Goal: Check status: Check status

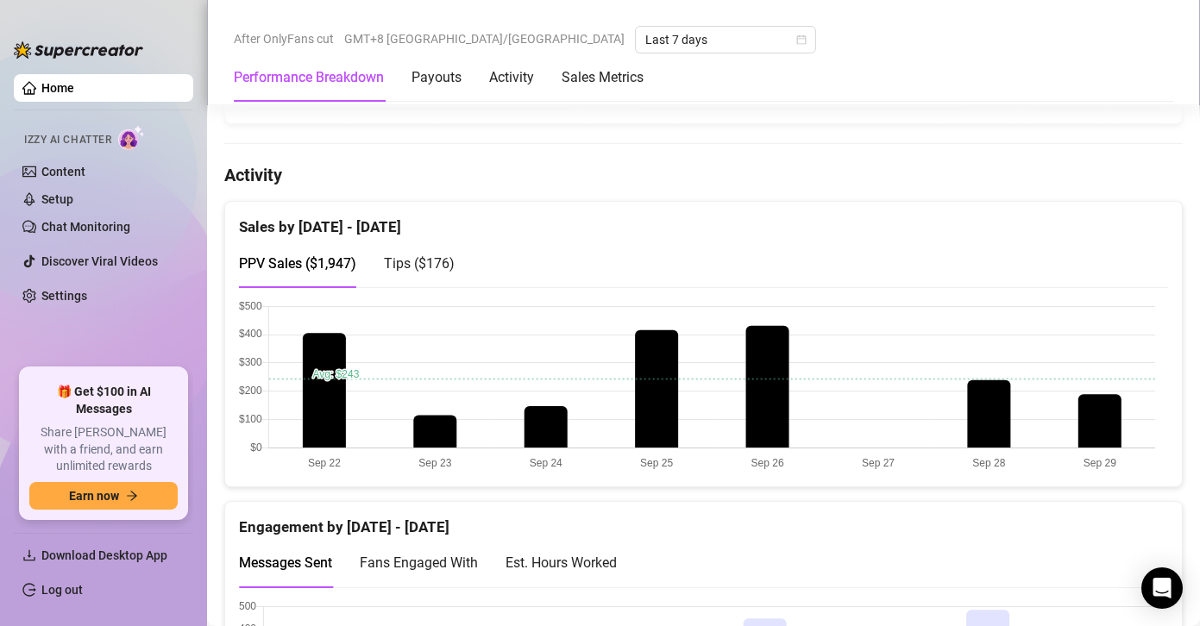
scroll to position [1025, 0]
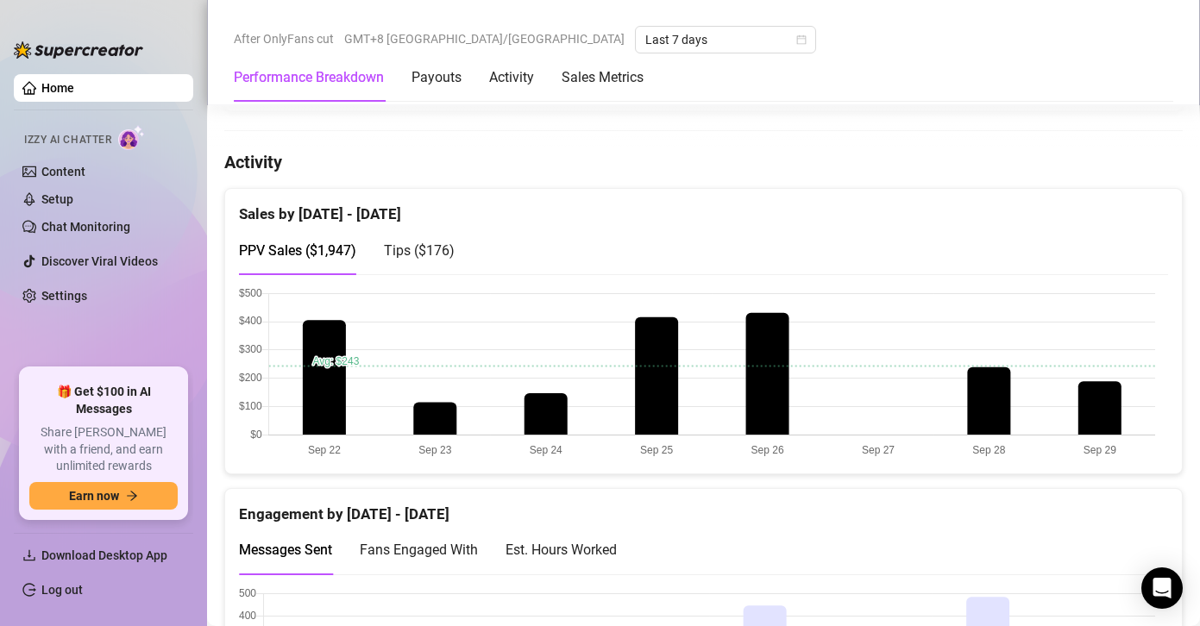
click at [1114, 417] on canvas at bounding box center [697, 373] width 916 height 173
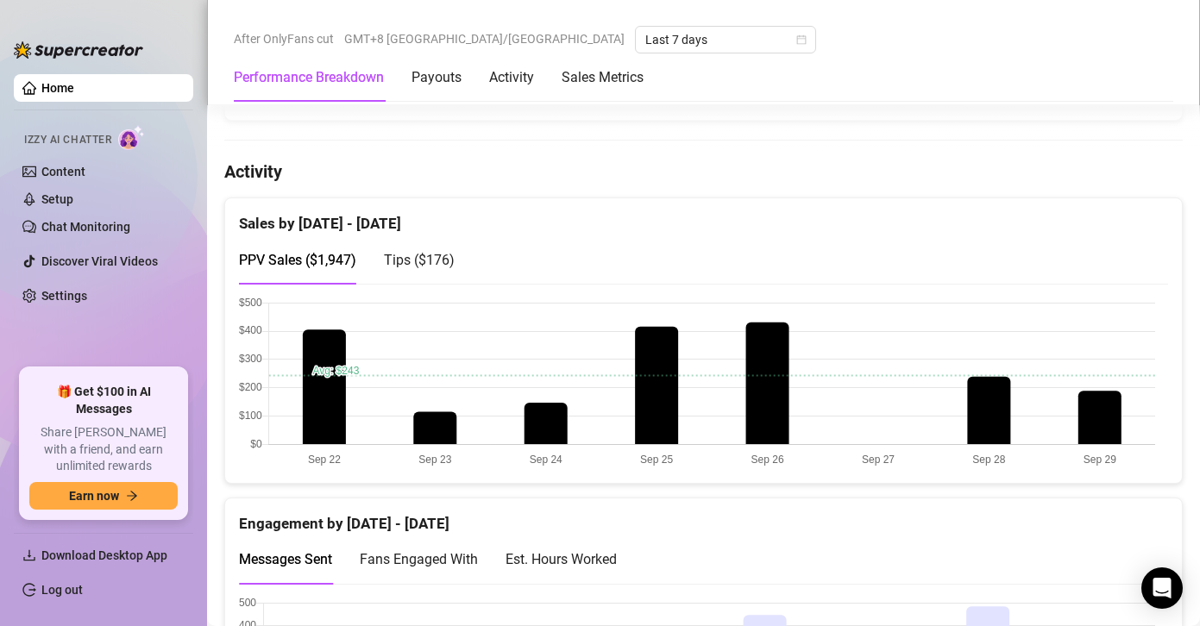
scroll to position [1015, 0]
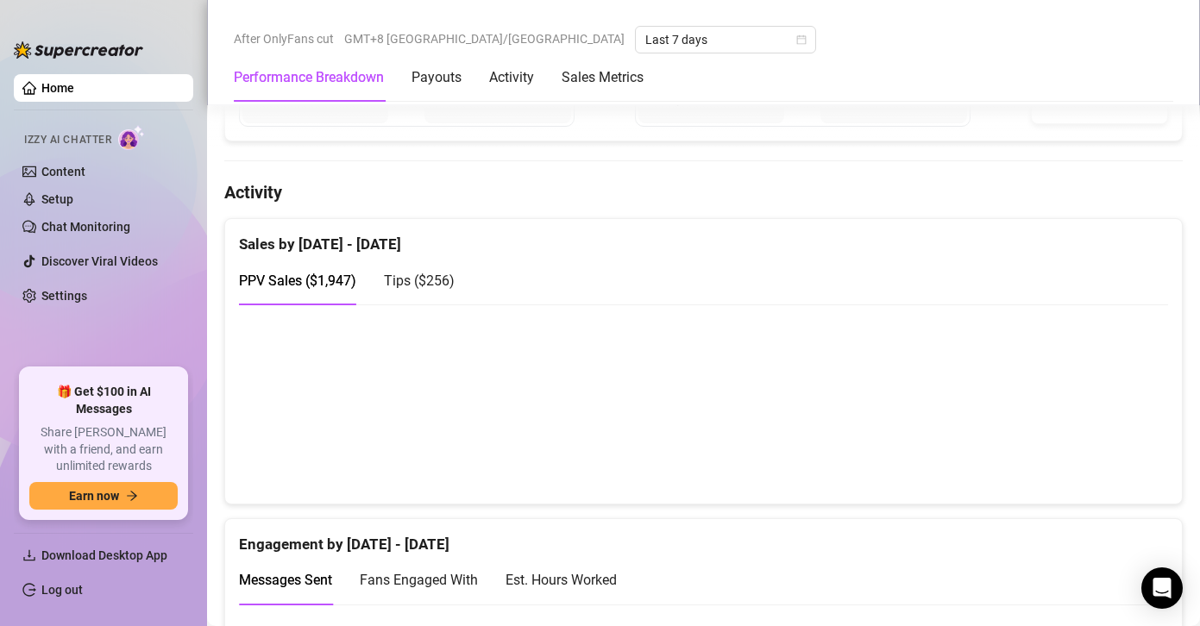
scroll to position [1004, 0]
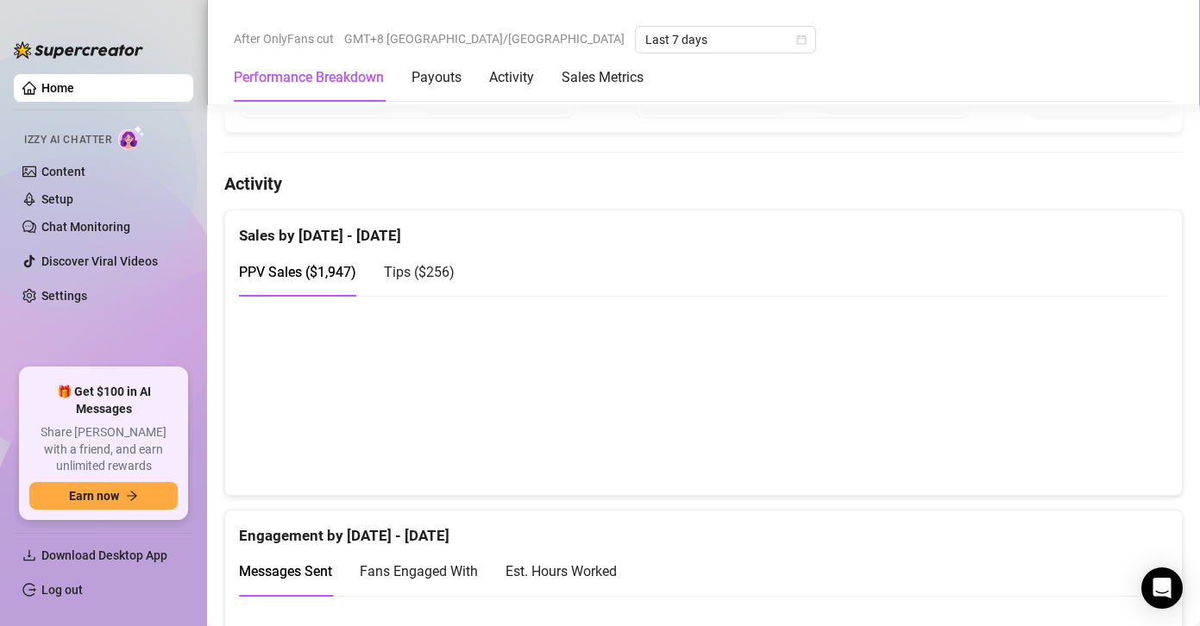
click at [403, 257] on div "Tips ( $256 )" at bounding box center [419, 272] width 71 height 49
click at [411, 266] on span "Tips ( $256 )" at bounding box center [419, 272] width 71 height 16
click at [323, 270] on span "PPV Sales ( $1,947 )" at bounding box center [297, 272] width 117 height 16
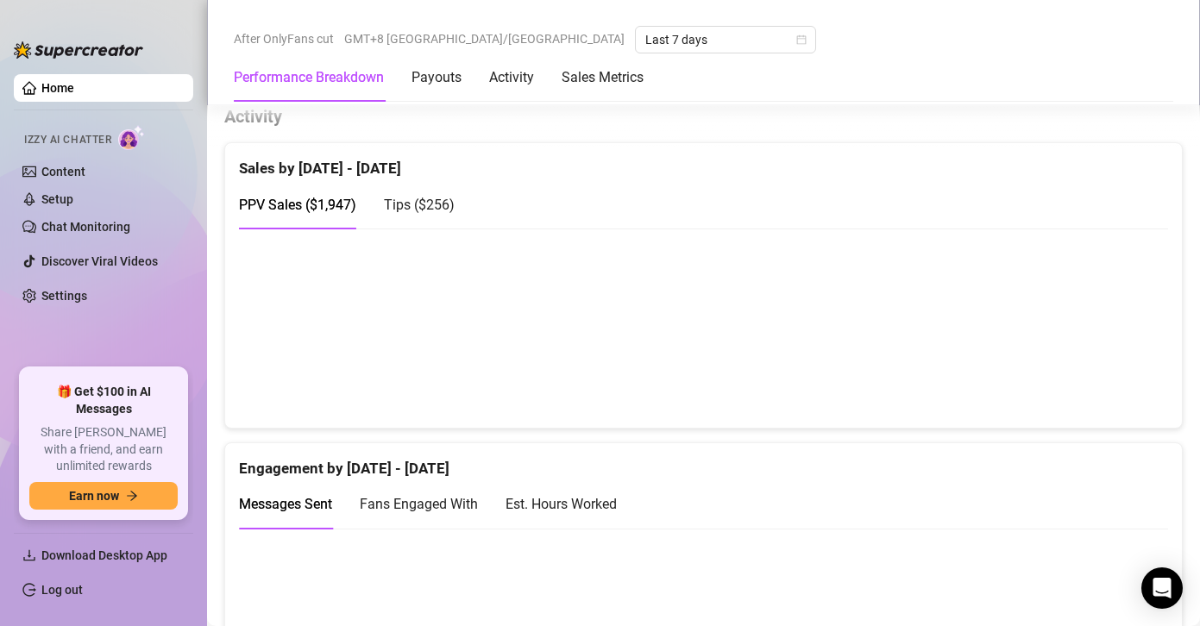
scroll to position [1047, 0]
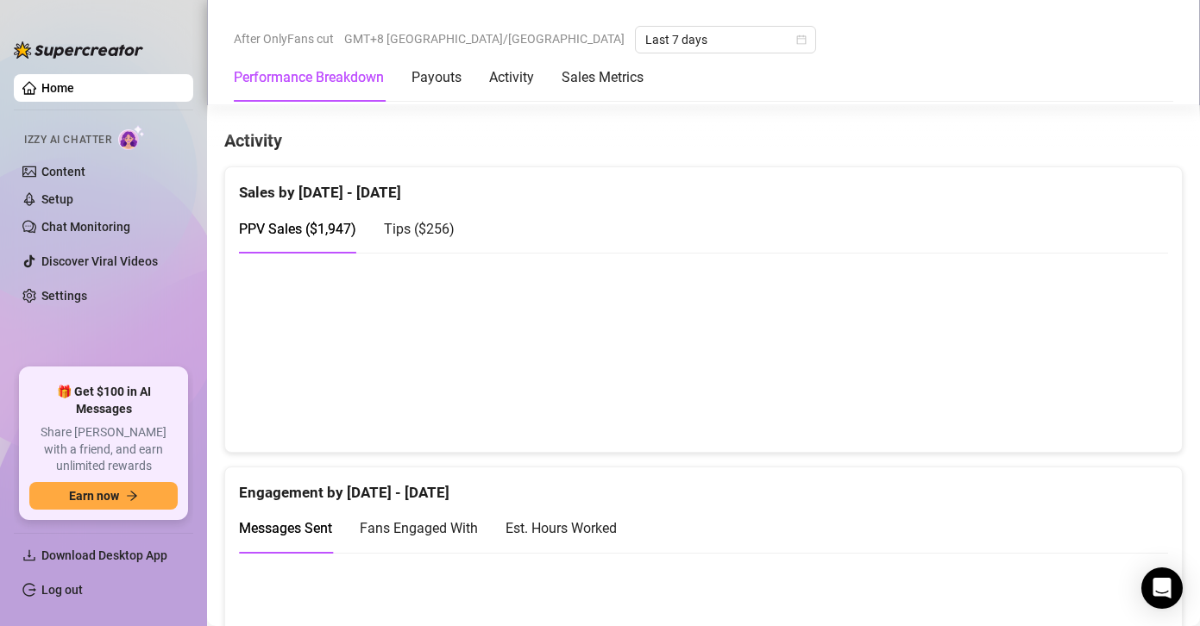
click at [432, 226] on span "Tips ( $256 )" at bounding box center [419, 229] width 71 height 16
click at [1098, 345] on canvas at bounding box center [697, 352] width 916 height 173
click at [1100, 399] on canvas at bounding box center [697, 352] width 916 height 173
click at [977, 398] on canvas at bounding box center [697, 352] width 916 height 173
click at [1111, 368] on canvas at bounding box center [697, 352] width 916 height 173
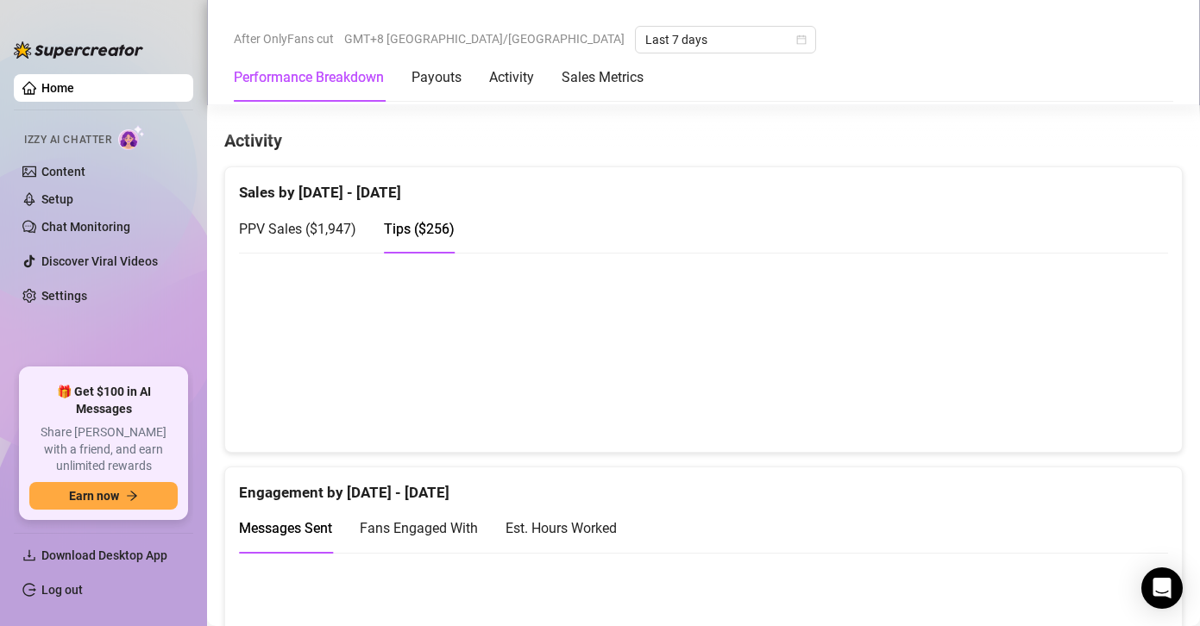
click at [321, 223] on span "PPV Sales ( $1,947 )" at bounding box center [297, 229] width 117 height 16
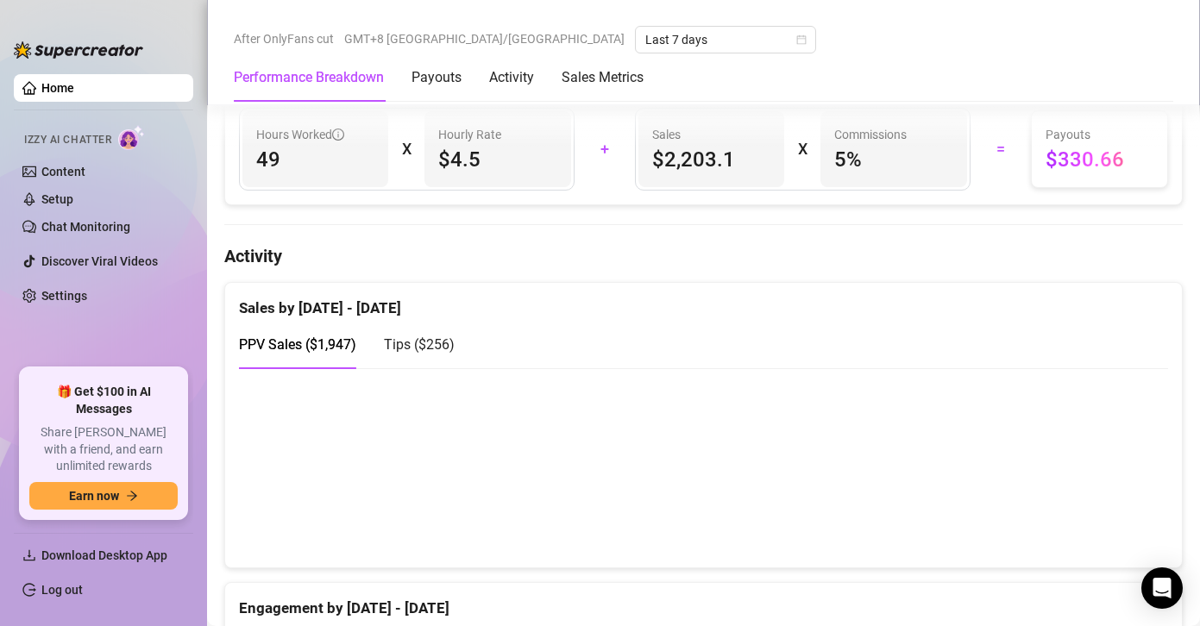
scroll to position [928, 0]
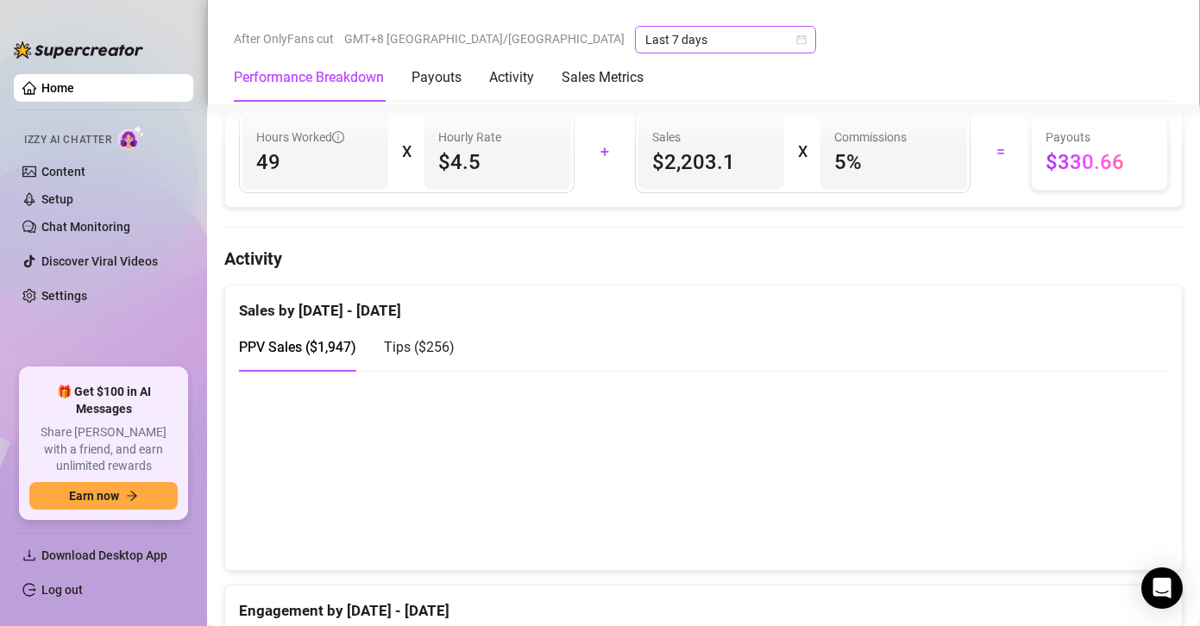
click at [645, 28] on span "Last 7 days" at bounding box center [725, 40] width 160 height 26
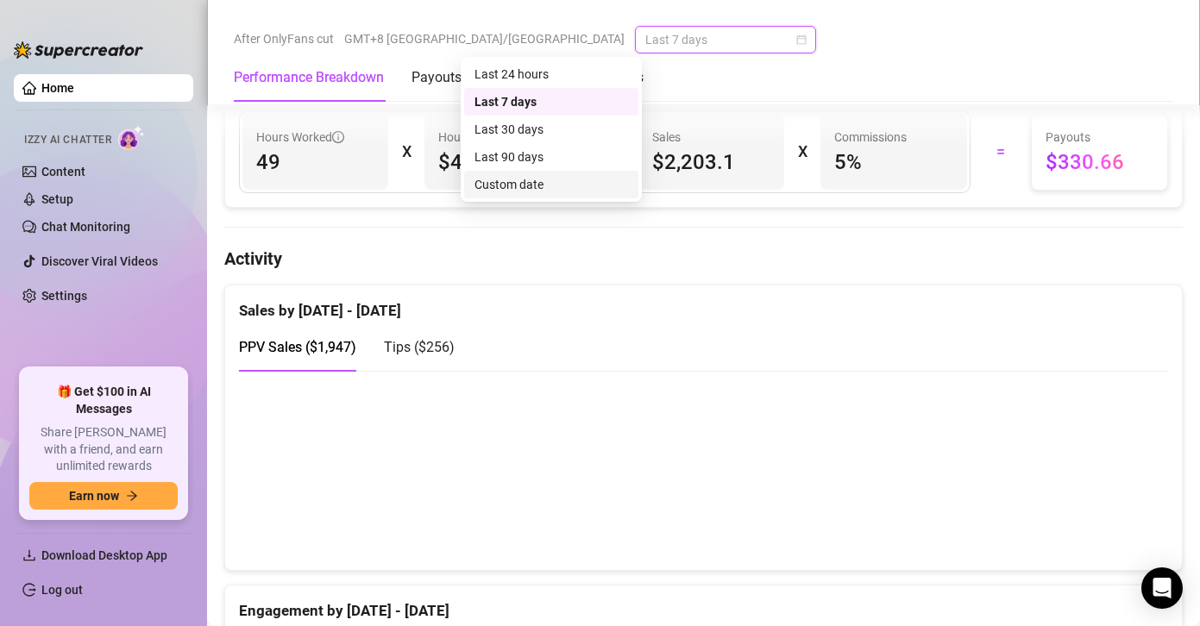
click at [533, 184] on div "Custom date" at bounding box center [552, 184] width 154 height 19
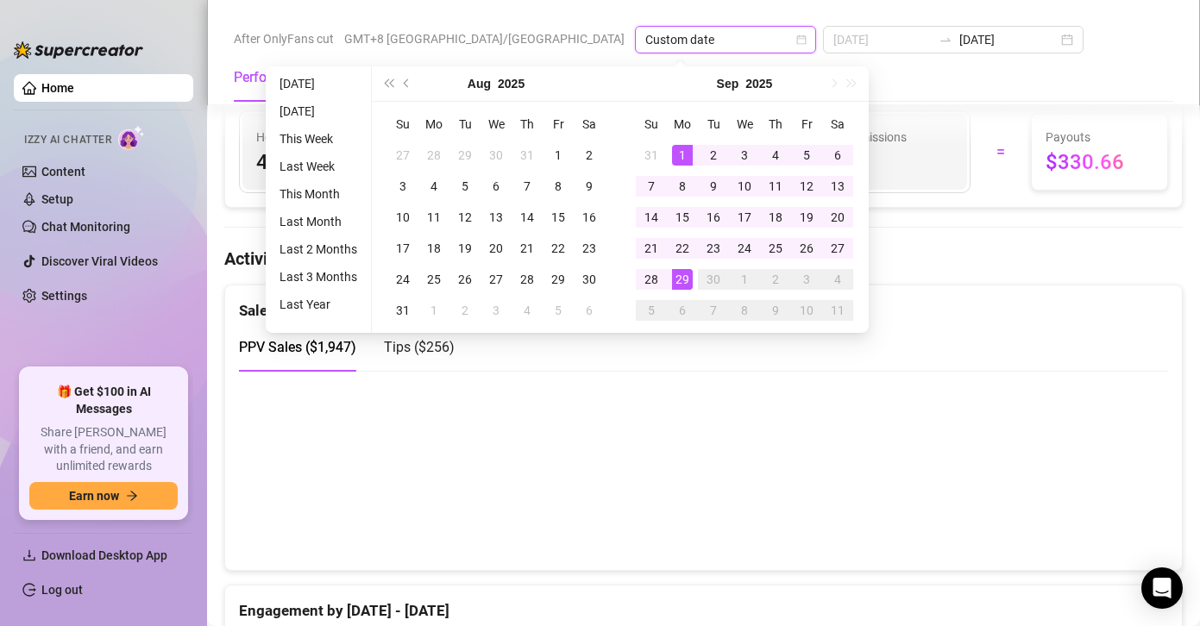
click at [676, 152] on div "1" at bounding box center [682, 155] width 21 height 21
click at [680, 276] on div "29" at bounding box center [682, 279] width 21 height 21
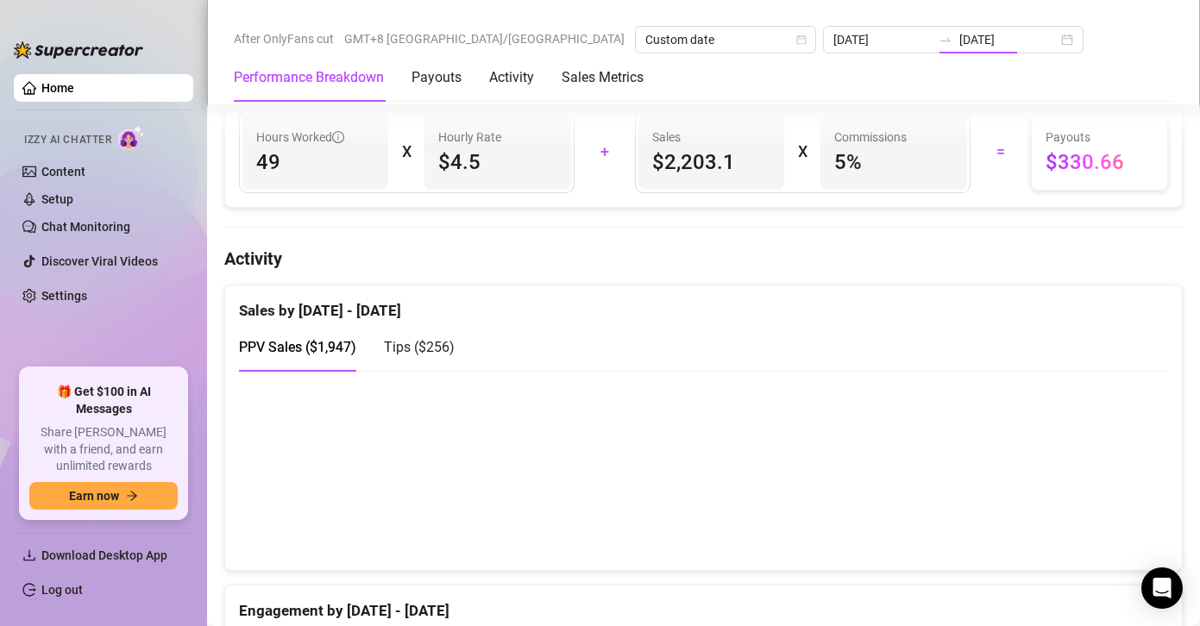
click at [963, 295] on div "Sales by [DATE] - [DATE]" at bounding box center [703, 304] width 929 height 37
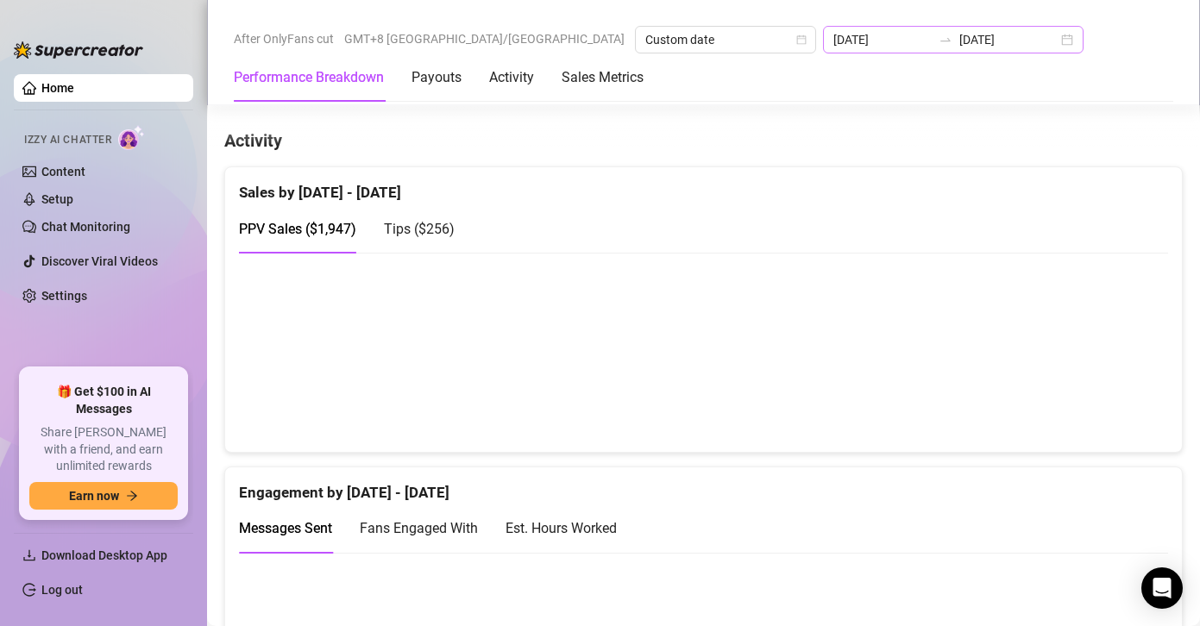
scroll to position [757, 0]
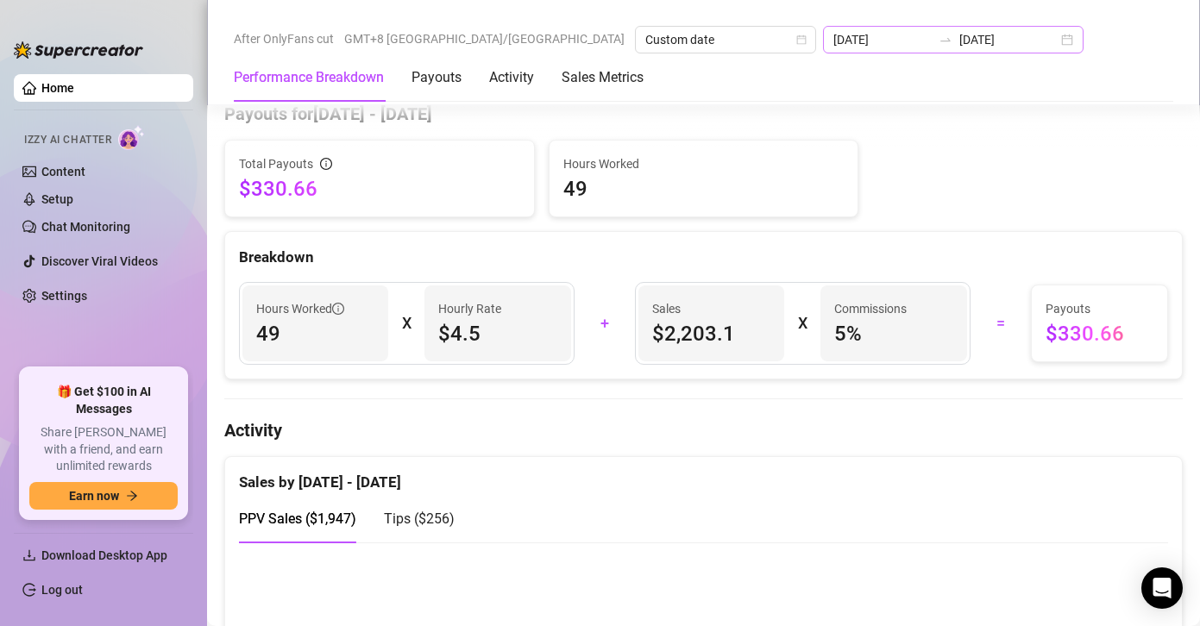
click at [849, 41] on div "[DATE] [DATE]" at bounding box center [953, 40] width 261 height 28
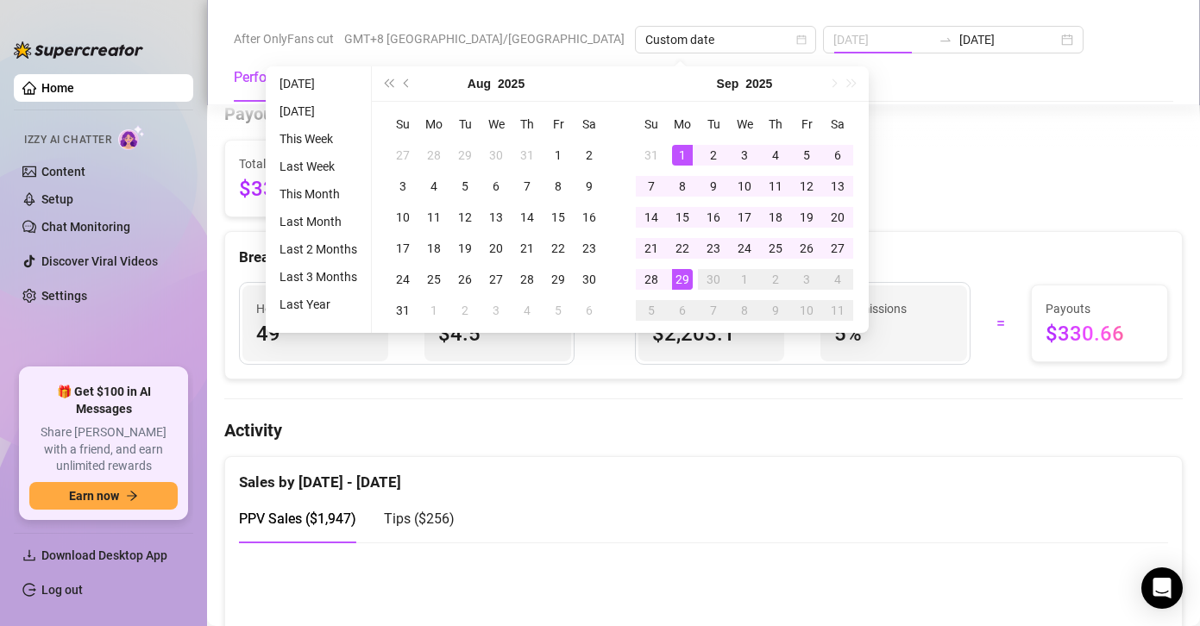
click at [676, 154] on div "1" at bounding box center [682, 155] width 21 height 21
click at [678, 279] on div "29" at bounding box center [682, 279] width 21 height 21
type input "[DATE]"
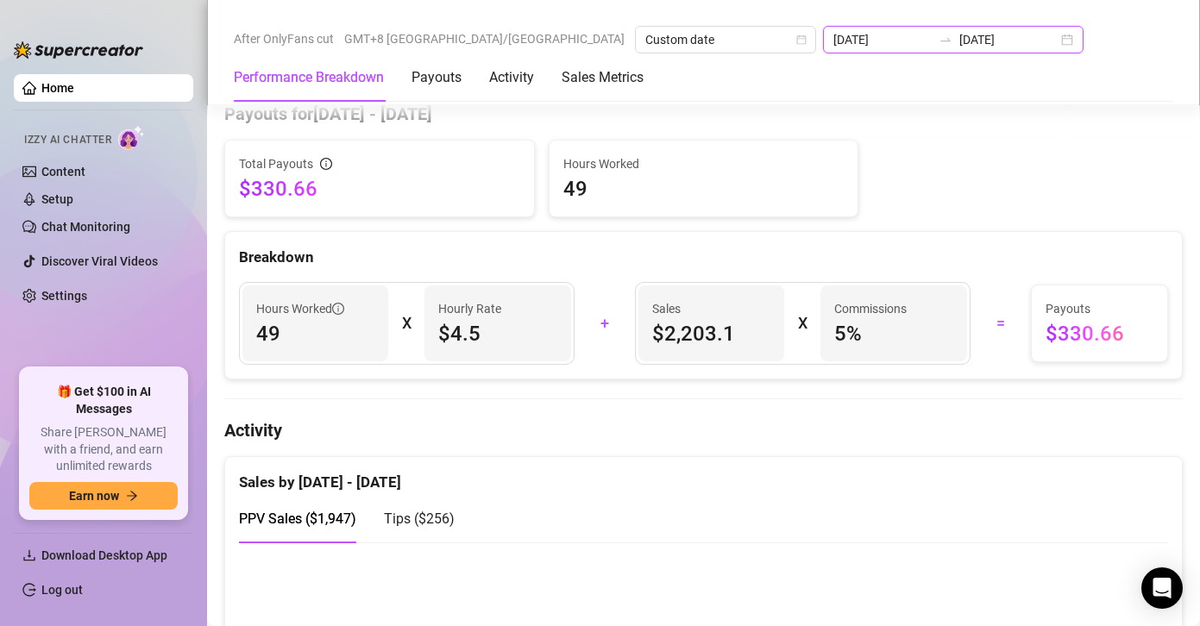
click at [960, 41] on input "[DATE]" at bounding box center [1009, 39] width 98 height 19
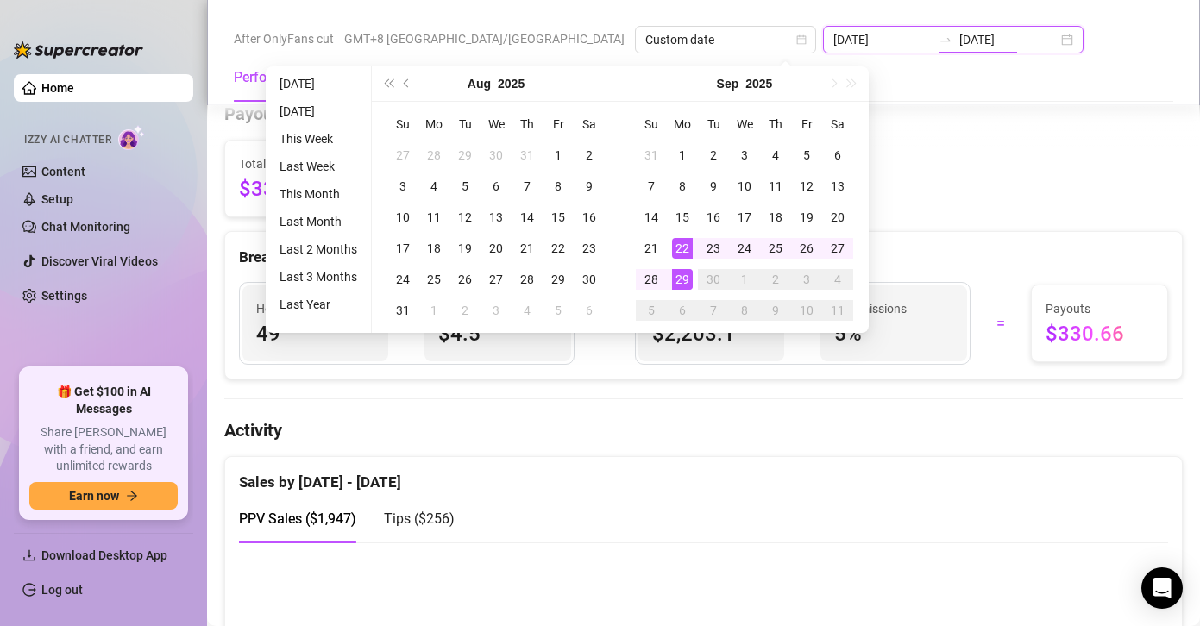
click at [960, 38] on input "[DATE]" at bounding box center [1009, 39] width 98 height 19
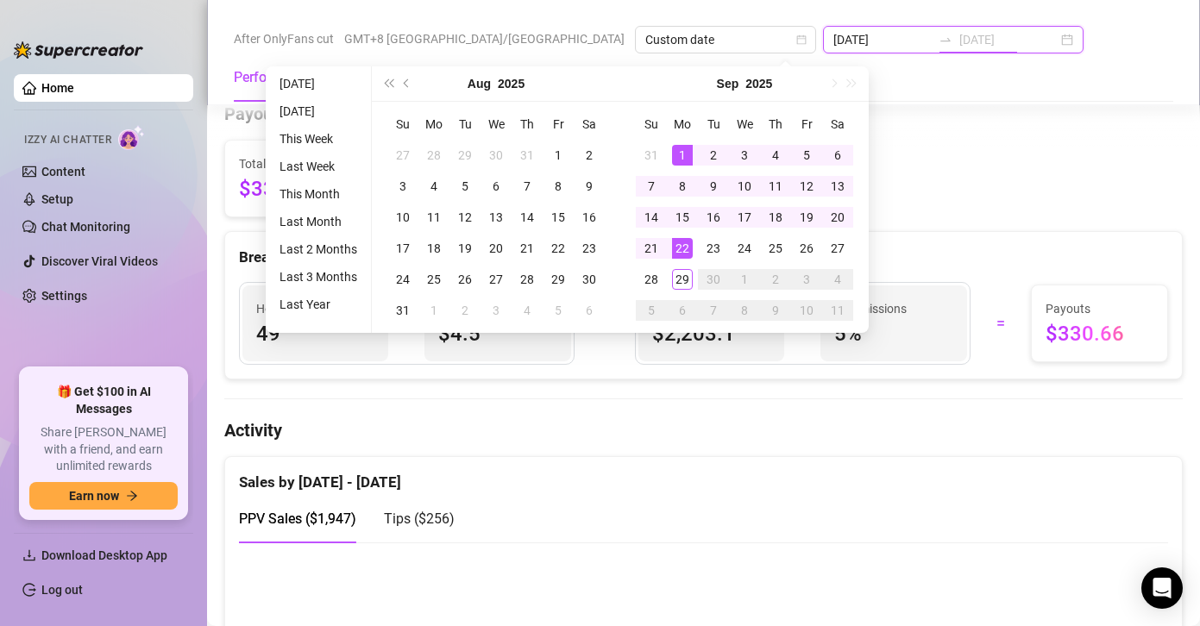
type input "[DATE]"
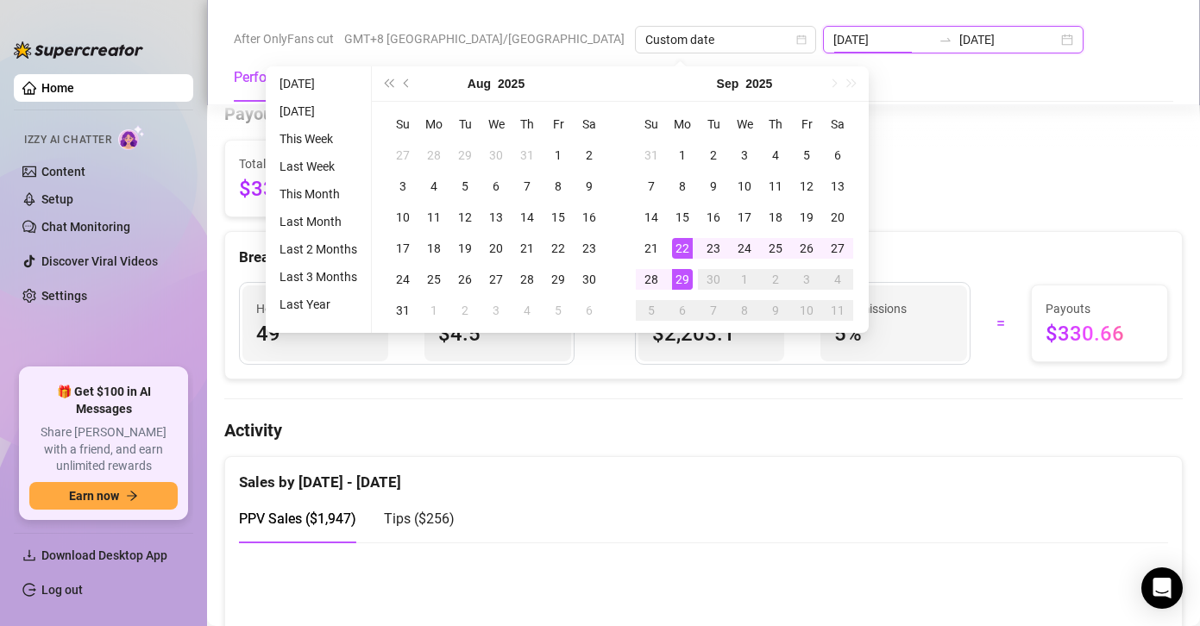
click at [834, 40] on input "[DATE]" at bounding box center [883, 39] width 98 height 19
click at [682, 155] on div "1" at bounding box center [682, 155] width 21 height 21
click at [680, 153] on div "Total Payouts $330.66 Hours Worked 49 Breakdown Hours Worked 49 X Hourly Rate $…" at bounding box center [703, 260] width 959 height 240
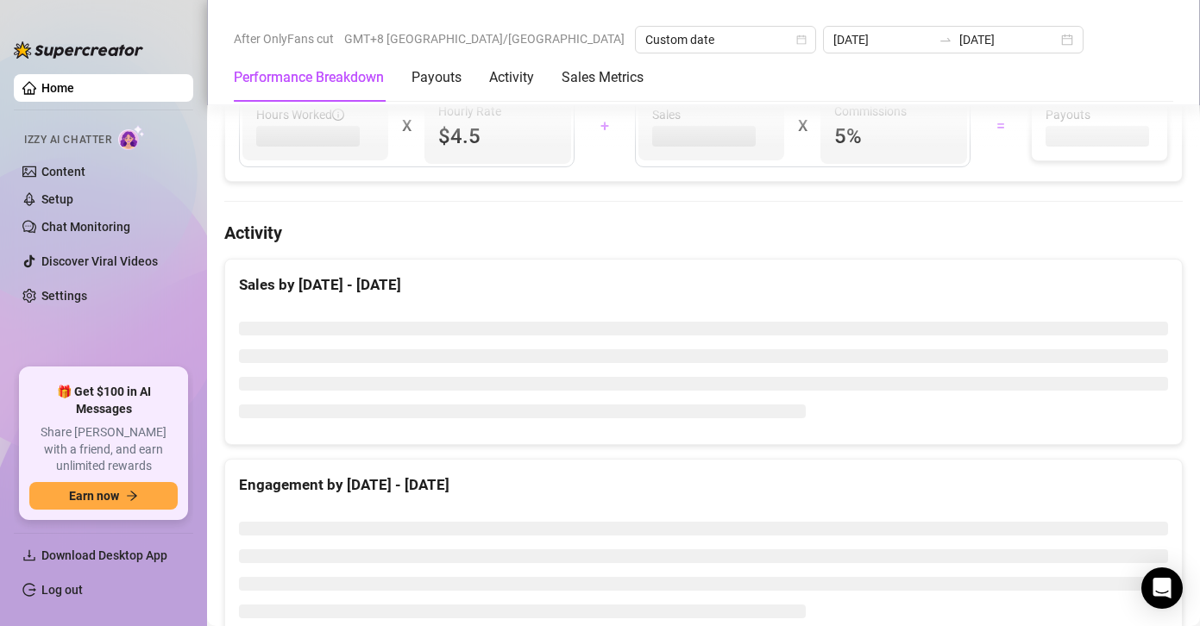
type input "[DATE]"
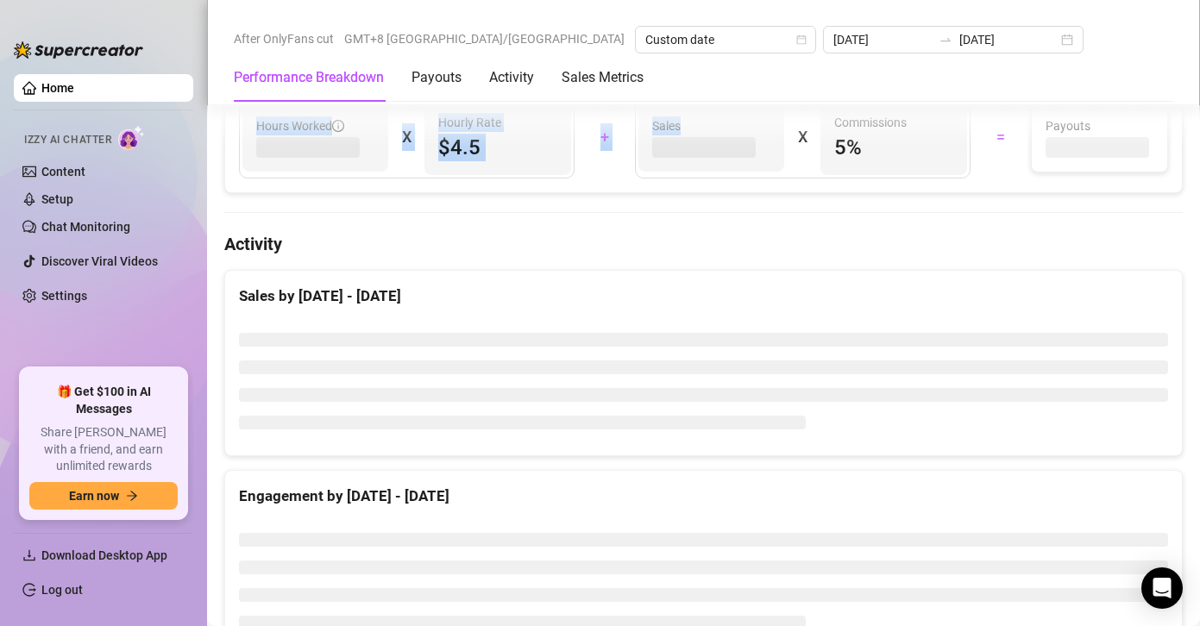
click at [969, 79] on div "Performance Breakdown Payouts Activity Sales Metrics" at bounding box center [704, 77] width 940 height 48
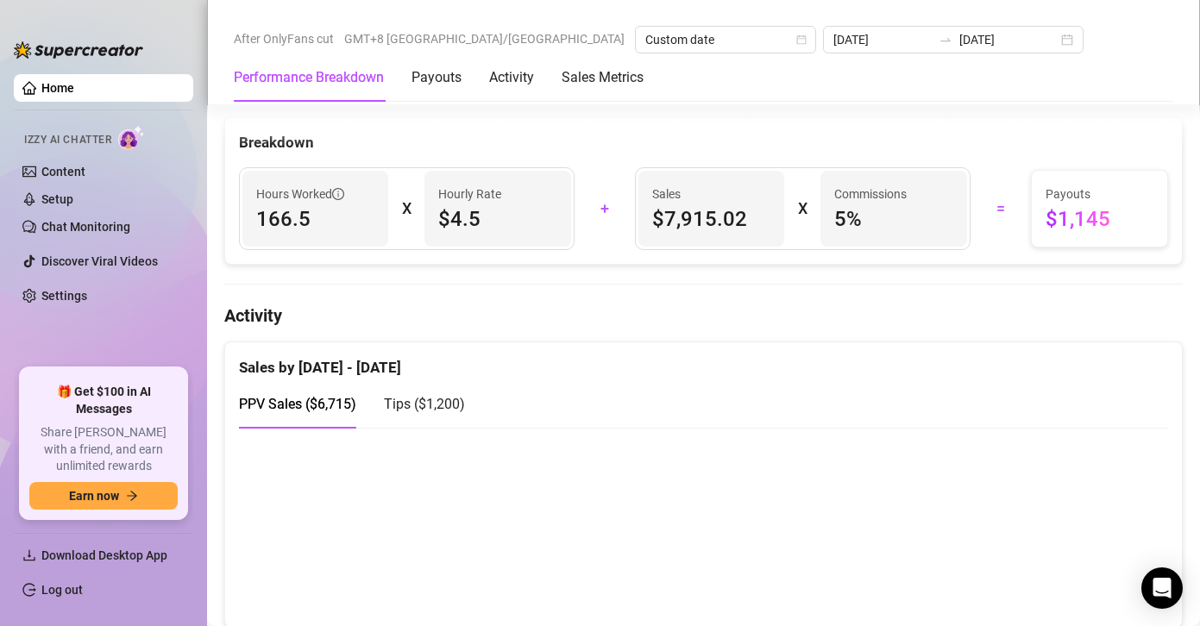
scroll to position [868, 0]
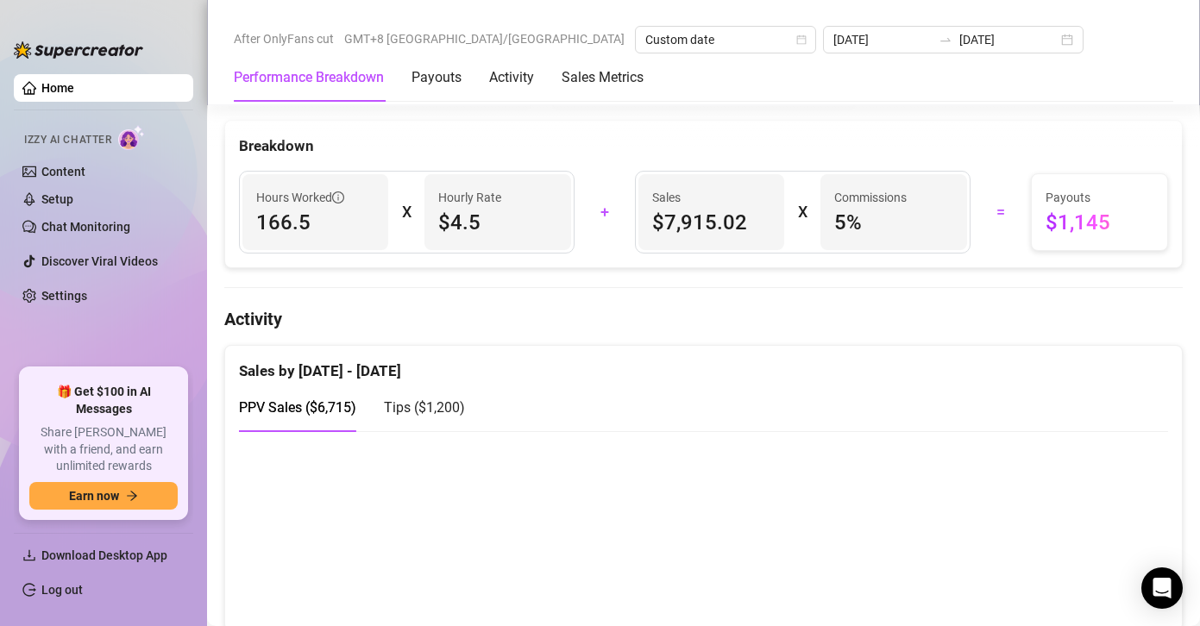
click at [436, 406] on span "Tips ( $1,200 )" at bounding box center [424, 408] width 81 height 16
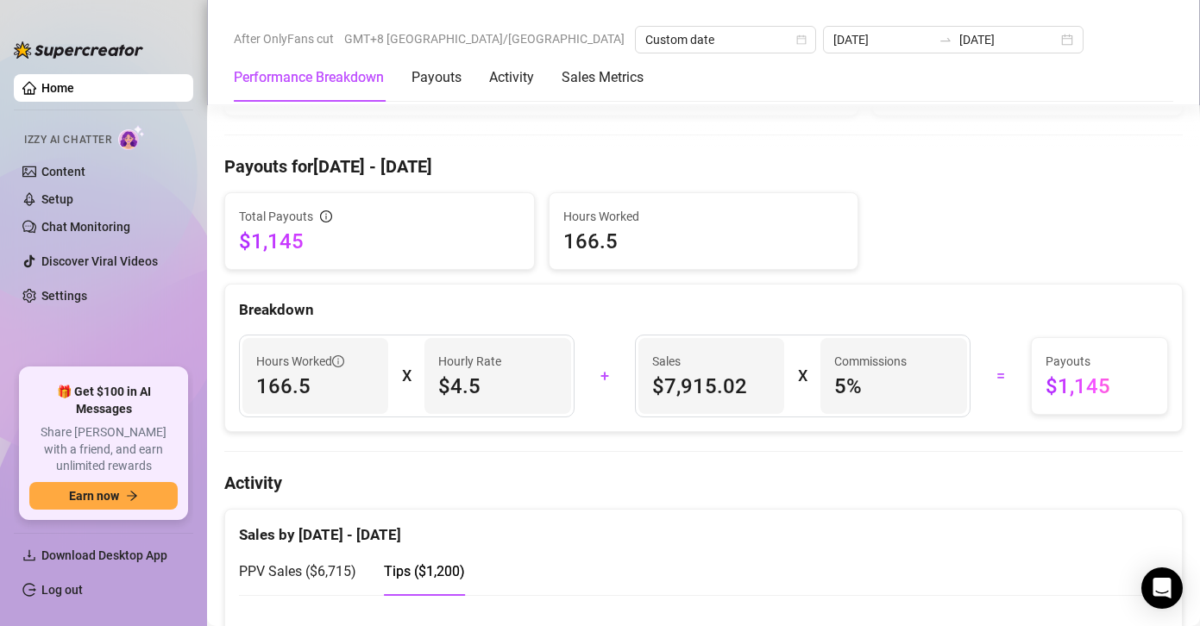
scroll to position [659, 0]
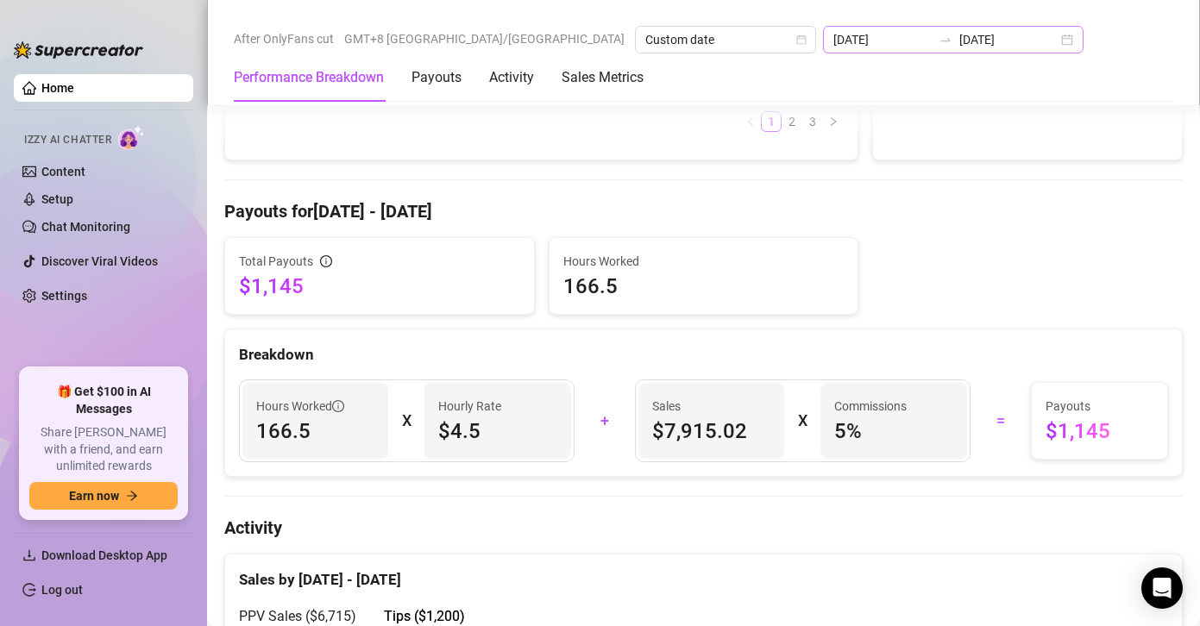
click at [846, 44] on div "[DATE] [DATE]" at bounding box center [953, 40] width 261 height 28
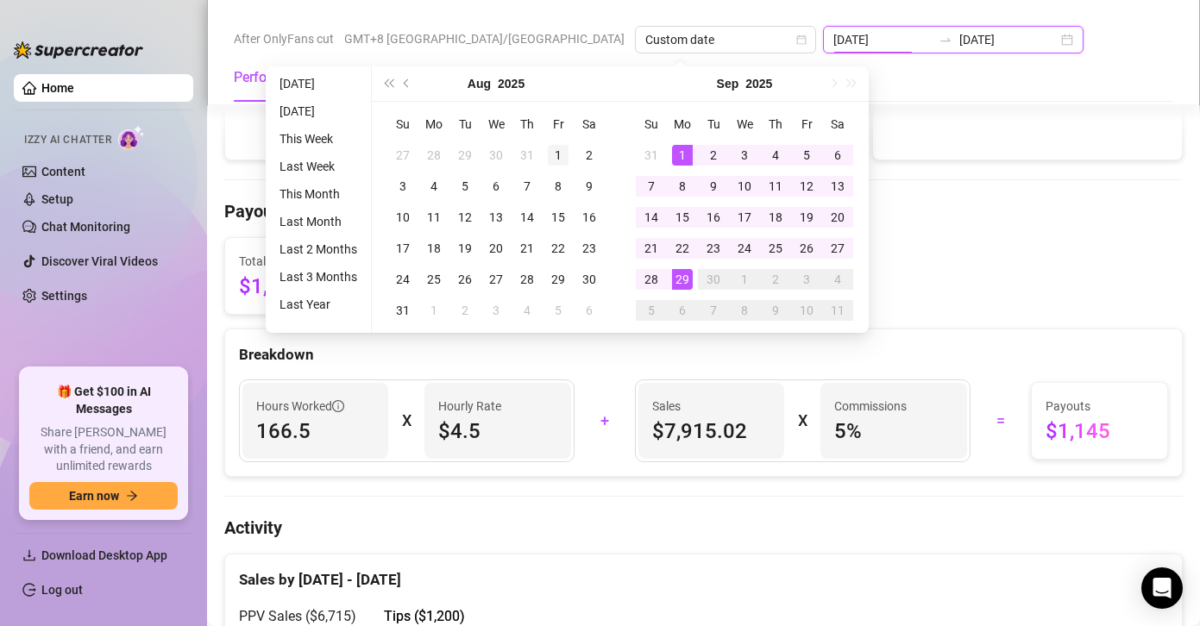
type input "[DATE]"
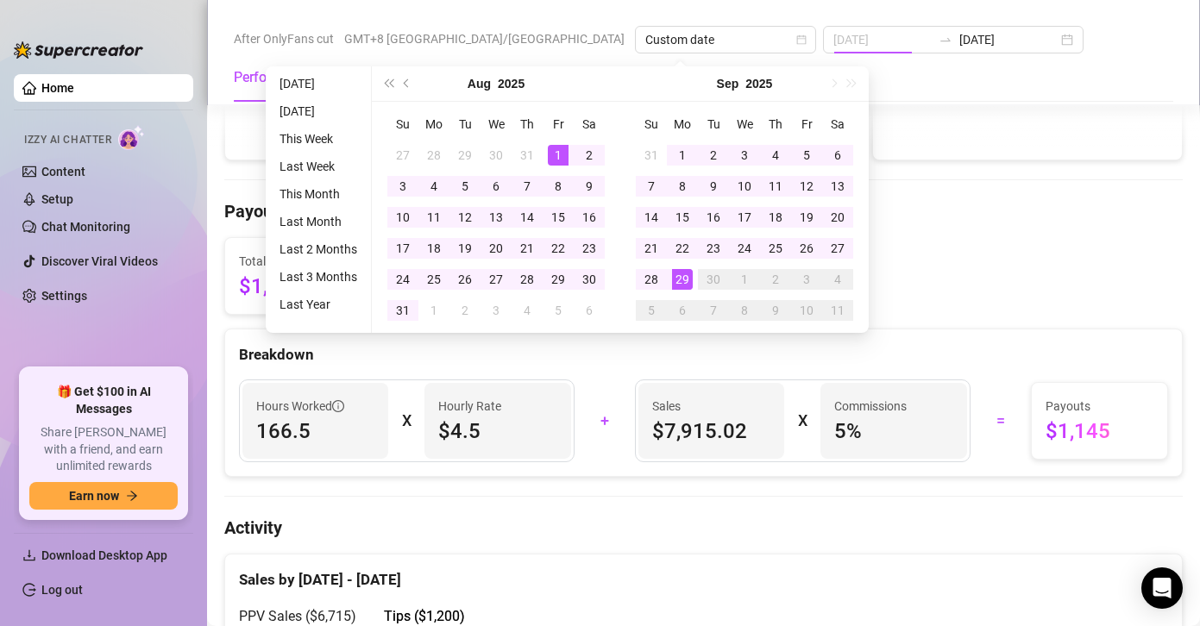
click at [557, 154] on div "1" at bounding box center [558, 155] width 21 height 21
type input "[DATE]"
drag, startPoint x: 685, startPoint y: 282, endPoint x: 894, endPoint y: 278, distance: 208.9
click at [685, 282] on div "29" at bounding box center [682, 279] width 21 height 21
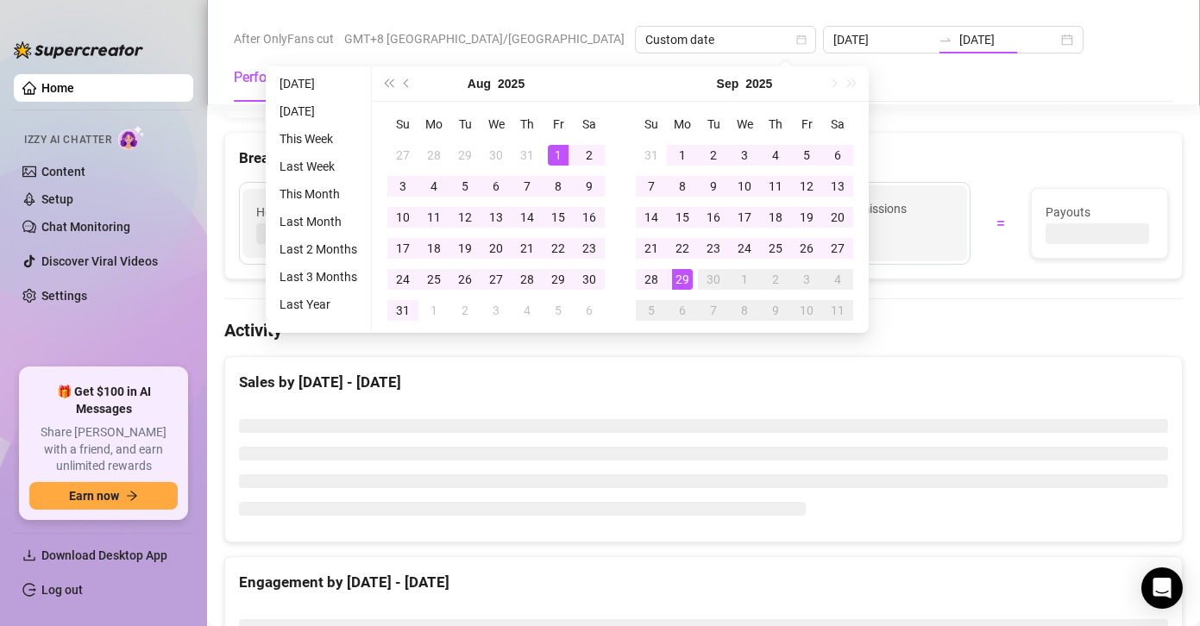
type input "[DATE]"
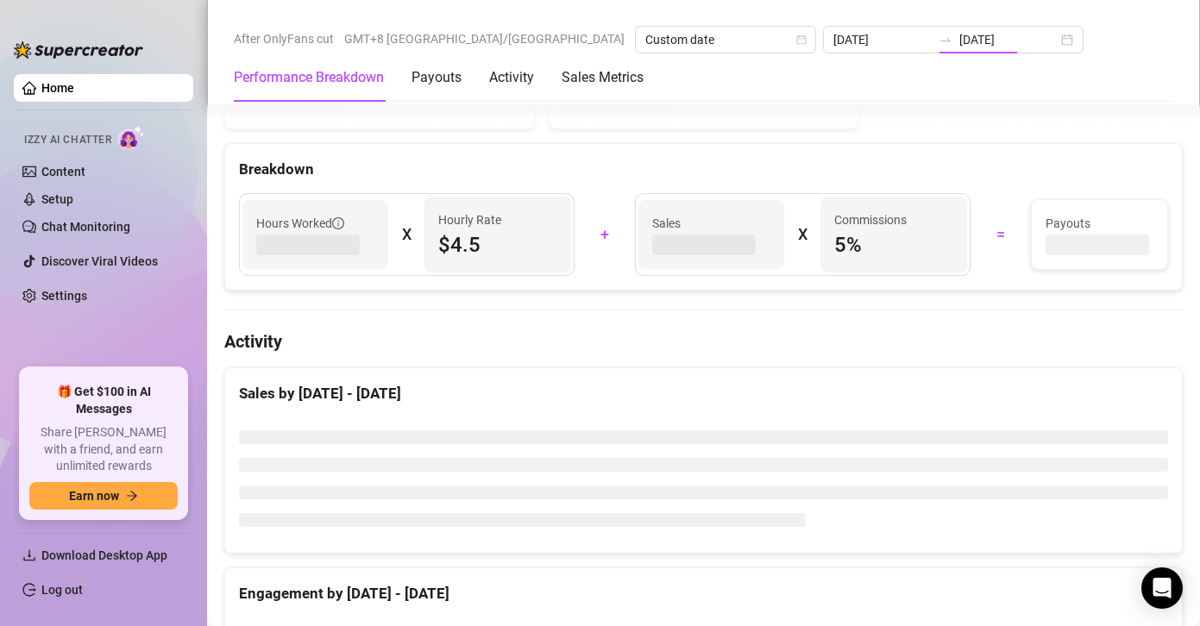
click at [933, 271] on div "Commissions 5 %" at bounding box center [894, 235] width 146 height 76
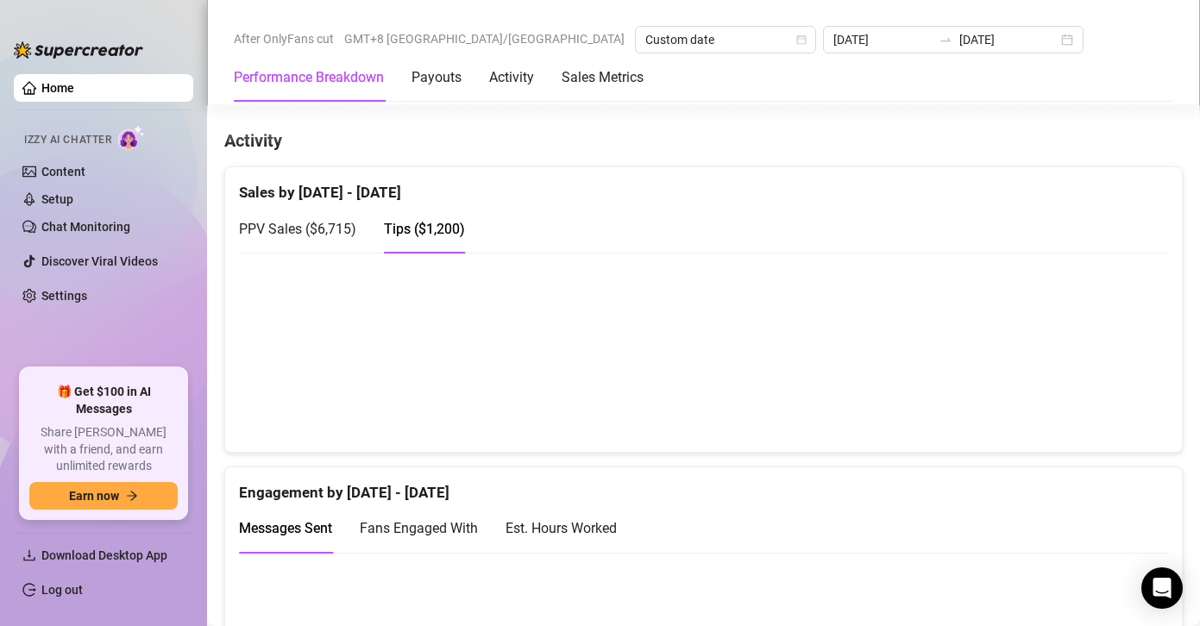
scroll to position [968, 0]
